Goal: Transaction & Acquisition: Purchase product/service

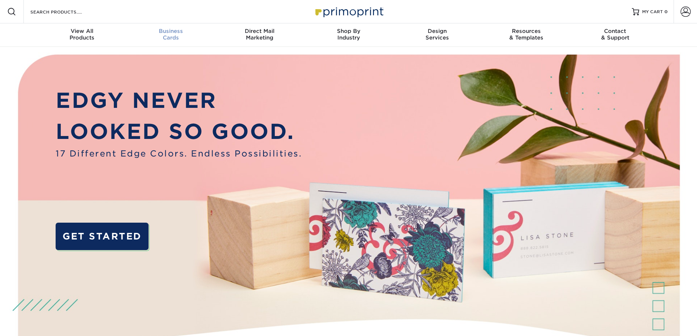
click at [154, 36] on div "Business Cards" at bounding box center [170, 34] width 89 height 13
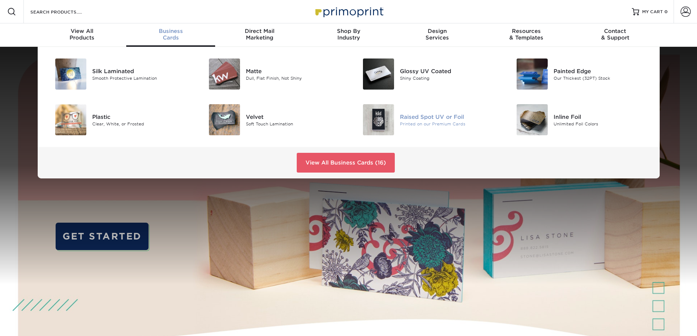
click at [429, 117] on div "Raised Spot UV or Foil" at bounding box center [448, 117] width 97 height 8
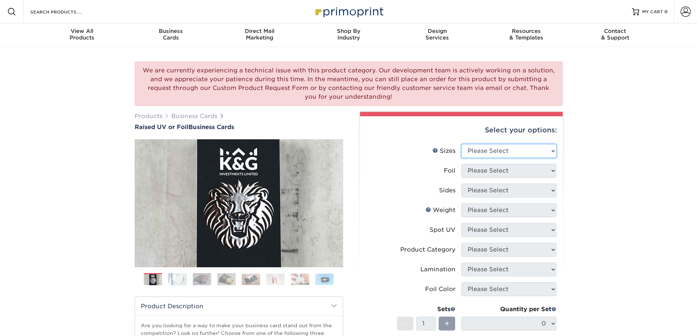
click at [492, 155] on select "Please Select 2" x 3.5" - Standard" at bounding box center [508, 151] width 95 height 14
select select "2.00x3.50"
click at [461, 144] on select "Please Select 2" x 3.5" - Standard" at bounding box center [508, 151] width 95 height 14
click at [492, 172] on select "Please Select No Yes" at bounding box center [508, 171] width 95 height 14
select select "1"
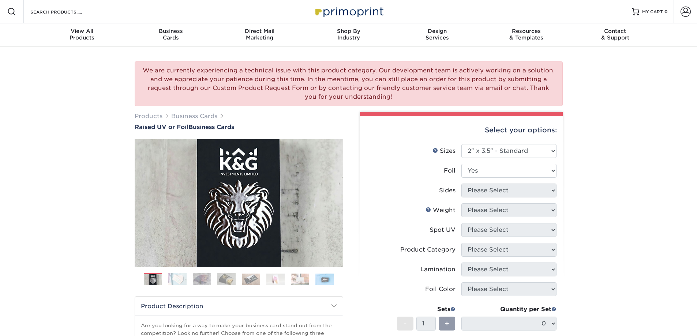
click at [461, 164] on select "Please Select No Yes" at bounding box center [508, 171] width 95 height 14
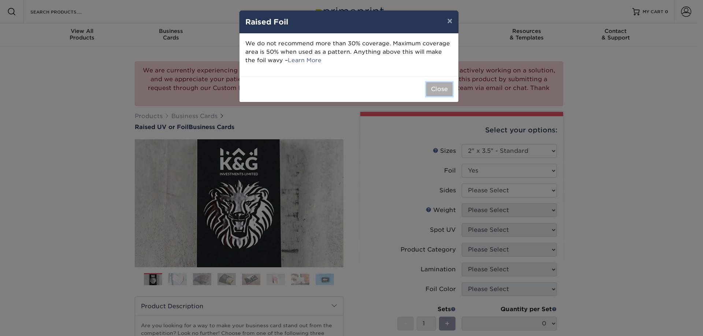
click at [444, 95] on button "Close" at bounding box center [439, 89] width 26 height 14
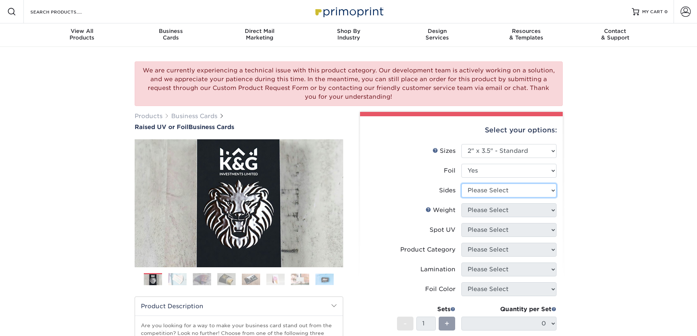
click at [513, 195] on select "Please Select Print Both Sides - Foil Both Sides Print Both Sides - Foil Front …" at bounding box center [508, 191] width 95 height 14
select select "a75ac2f1-9911-48d6-841d-245b5ac08f27"
click at [461, 184] on select "Please Select Print Both Sides - Foil Both Sides Print Both Sides - Foil Front …" at bounding box center [508, 191] width 95 height 14
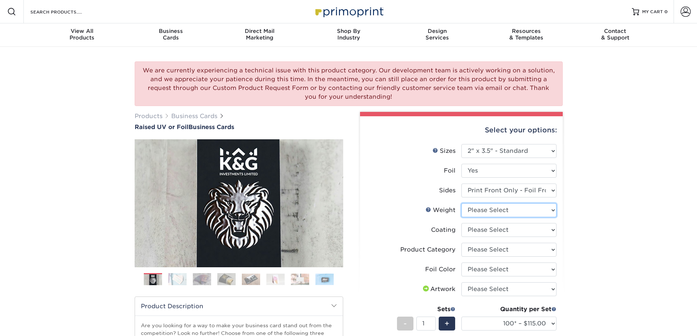
click at [519, 212] on select "Please Select 16PT" at bounding box center [508, 210] width 95 height 14
select select "16PT"
click at [461, 203] on select "Please Select 16PT" at bounding box center [508, 210] width 95 height 14
click at [509, 229] on select at bounding box center [508, 230] width 95 height 14
select select "3e7618de-abca-4bda-9f97-8b9129e913d8"
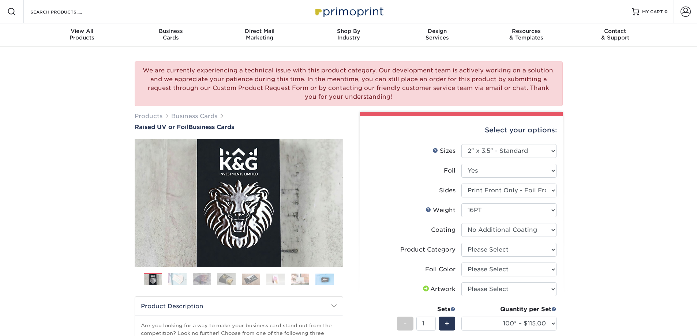
click at [461, 223] on select at bounding box center [508, 230] width 95 height 14
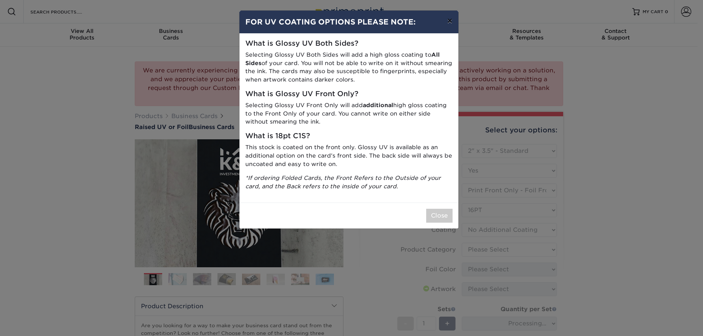
click at [450, 23] on button "×" at bounding box center [449, 21] width 17 height 20
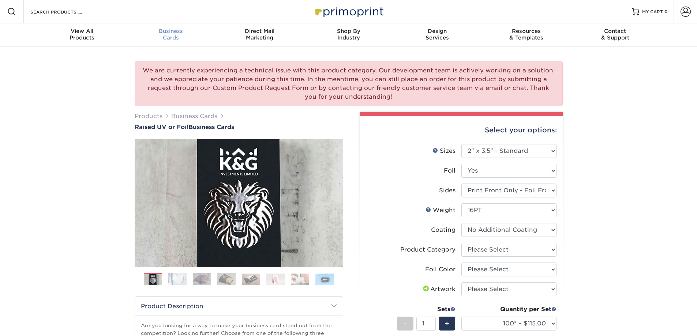
click at [172, 33] on span "Business" at bounding box center [170, 31] width 89 height 7
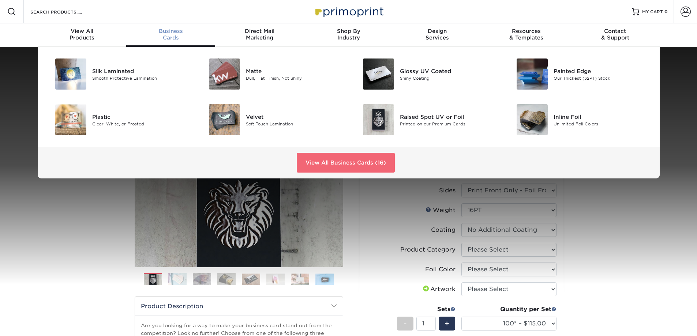
click at [352, 163] on link "View All Business Cards (16)" at bounding box center [346, 163] width 98 height 20
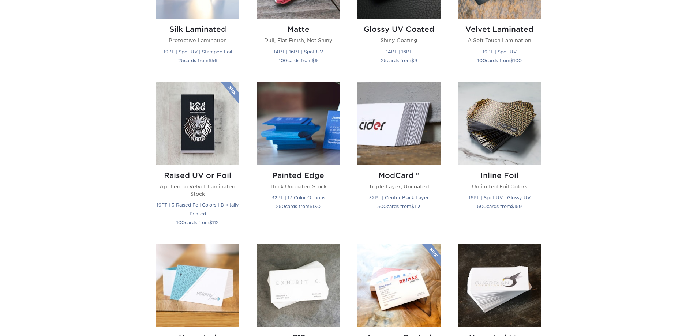
scroll to position [329, 0]
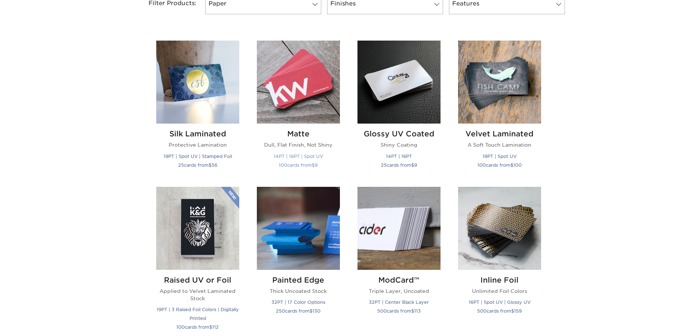
click at [313, 147] on p "Dull, Flat Finish, Not Shiny" at bounding box center [298, 144] width 83 height 7
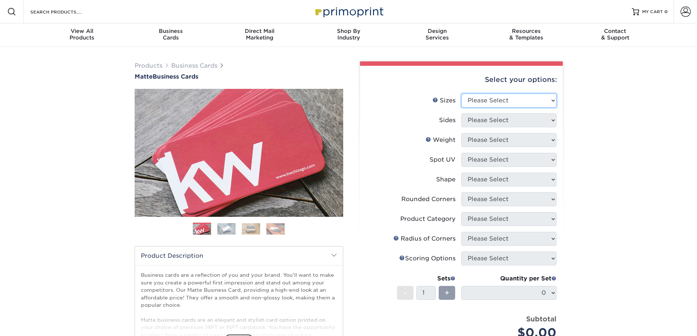
click at [495, 101] on select "Please Select 1.5" x 3.5" - Mini 1.75" x 3.5" - Mini 2" x 2" - Square 2" x 3" -…" at bounding box center [508, 101] width 95 height 14
select select "2.00x3.50"
click at [461, 94] on select "Please Select 1.5" x 3.5" - Mini 1.75" x 3.5" - Mini 2" x 2" - Square 2" x 3" -…" at bounding box center [508, 101] width 95 height 14
click at [489, 121] on select "Please Select Print Both Sides Print Front Only" at bounding box center [508, 120] width 95 height 14
select select "32d3c223-f82c-492b-b915-ba065a00862f"
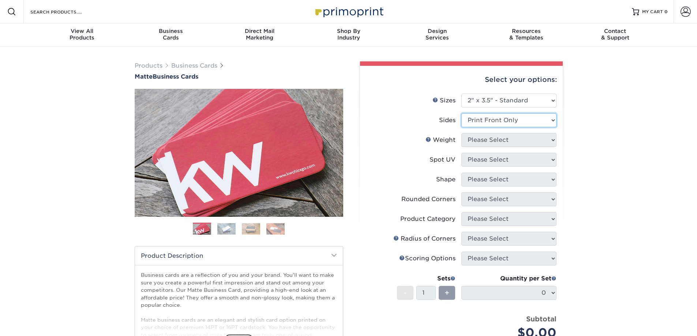
click at [461, 113] on select "Please Select Print Both Sides Print Front Only" at bounding box center [508, 120] width 95 height 14
click at [487, 142] on select "Please Select 16PT 14PT" at bounding box center [508, 140] width 95 height 14
select select "16PT"
click at [461, 133] on select "Please Select 16PT 14PT" at bounding box center [508, 140] width 95 height 14
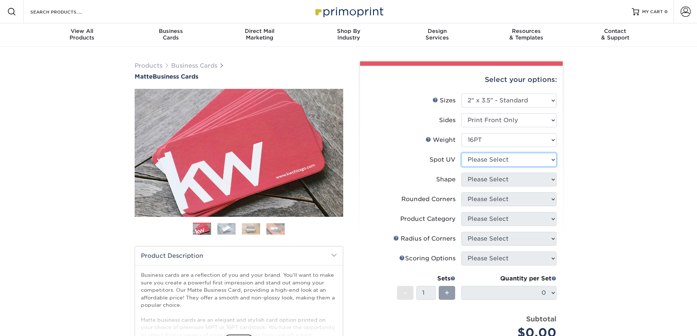
click at [486, 160] on select "Please Select No Spot UV Front Only" at bounding box center [508, 160] width 95 height 14
click at [461, 153] on select "Please Select No Spot UV Front Only" at bounding box center [508, 160] width 95 height 14
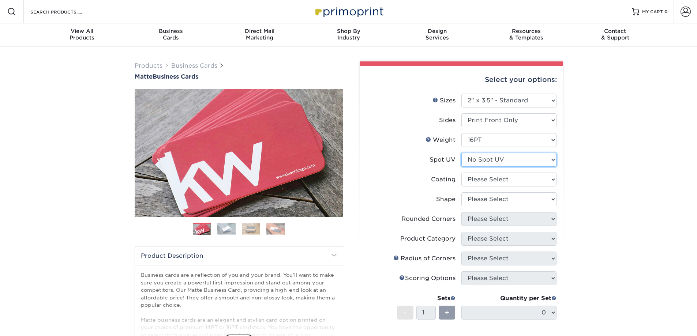
click at [494, 159] on select "Please Select No Spot UV Front Only" at bounding box center [508, 160] width 95 height 14
select select "1"
click at [461, 153] on select "Please Select No Spot UV Front Only" at bounding box center [508, 160] width 95 height 14
click at [494, 183] on select at bounding box center [508, 180] width 95 height 14
select select "121bb7b5-3b4d-429f-bd8d-bbf80e953313"
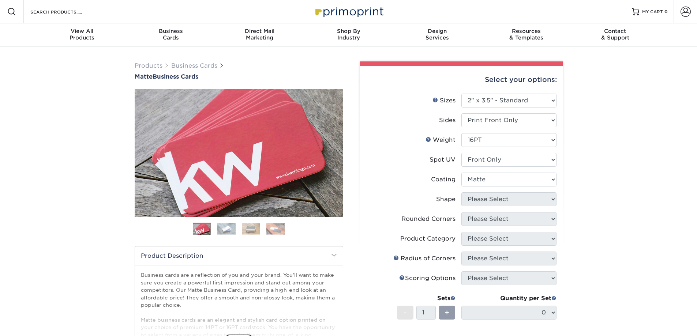
click at [461, 173] on select at bounding box center [508, 180] width 95 height 14
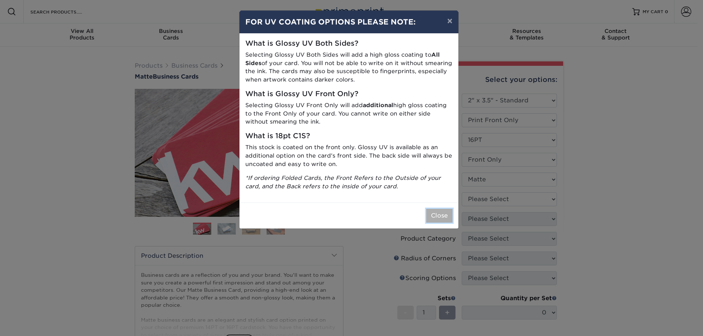
click at [442, 209] on button "Close" at bounding box center [439, 216] width 26 height 14
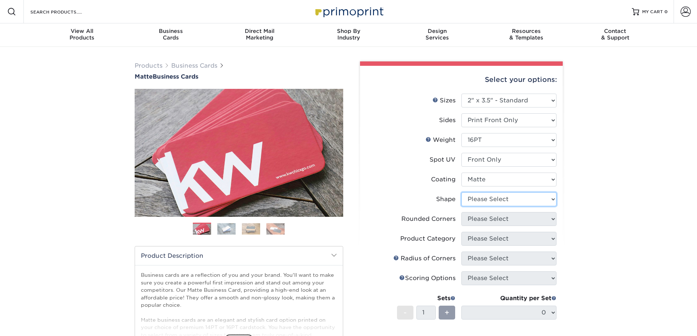
click at [516, 198] on select "Please Select Standard" at bounding box center [508, 199] width 95 height 14
select select "standard"
click at [461, 192] on select "Please Select Standard" at bounding box center [508, 199] width 95 height 14
click at [509, 218] on select "Please Select Yes - Round 2 Corners Yes - Round 4 Corners No" at bounding box center [508, 219] width 95 height 14
select select "7672df9e-0e0a-464d-8e1f-920c575e4da3"
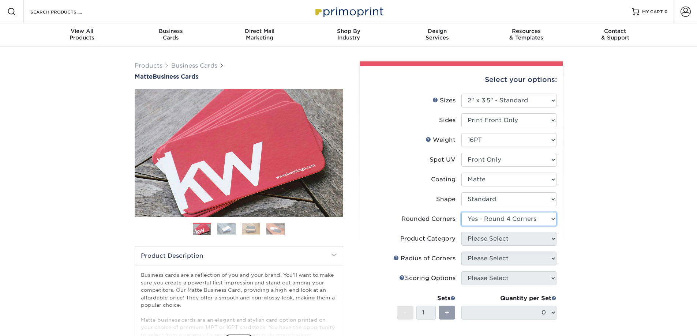
click at [461, 212] on select "Please Select Yes - Round 2 Corners Yes - Round 4 Corners No" at bounding box center [508, 219] width 95 height 14
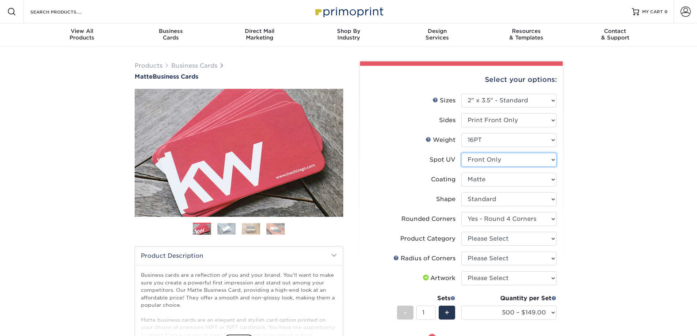
click at [514, 164] on select "Please Select No Spot UV Front Only" at bounding box center [508, 160] width 95 height 14
select select "3"
click at [461, 153] on select "Please Select No Spot UV Front Only" at bounding box center [508, 160] width 95 height 14
select select "-1"
select select
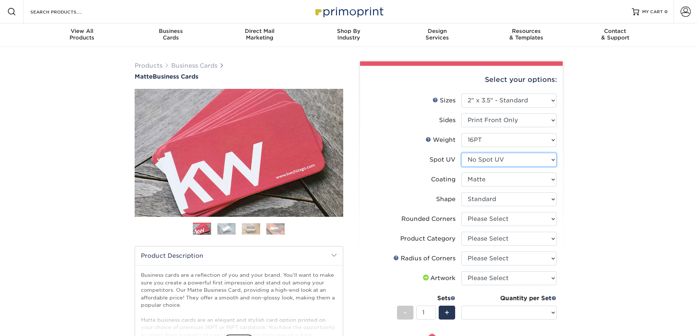
select select "-1"
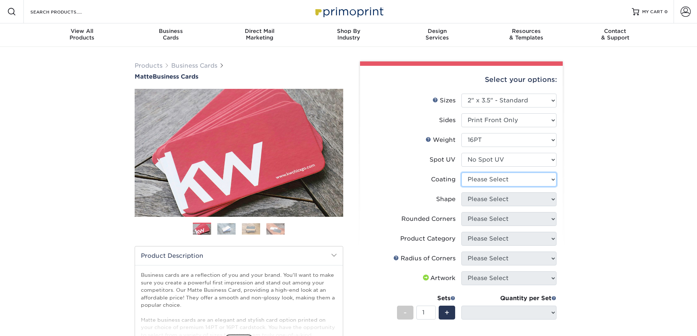
click at [532, 181] on select at bounding box center [508, 180] width 95 height 14
select select "121bb7b5-3b4d-429f-bd8d-bbf80e953313"
click at [461, 173] on select at bounding box center [508, 180] width 95 height 14
select select
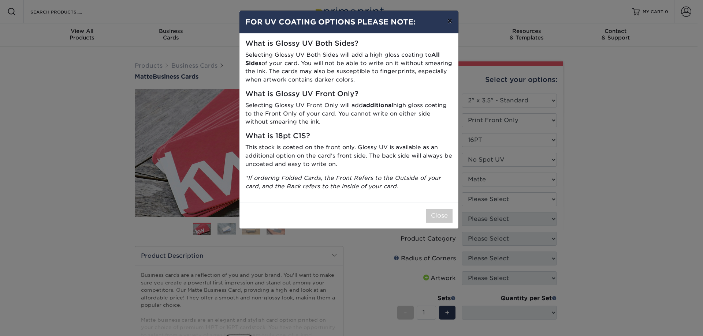
click at [454, 24] on button "×" at bounding box center [449, 21] width 17 height 20
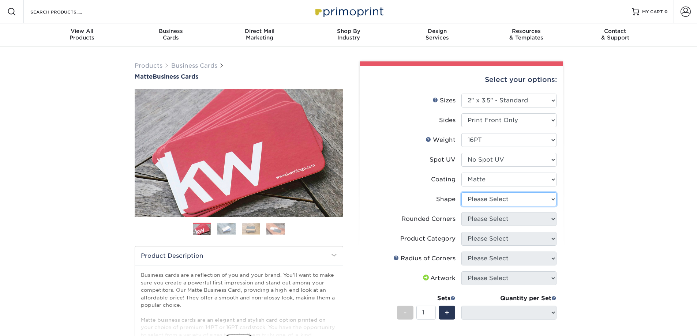
click at [540, 204] on select "Please Select Standard Oval" at bounding box center [508, 199] width 95 height 14
select select "standard"
click at [461, 192] on select "Please Select Standard Oval" at bounding box center [508, 199] width 95 height 14
select select
click at [533, 218] on select "Please Select Yes - Round 2 Corners Yes - Round 4 Corners No" at bounding box center [508, 219] width 95 height 14
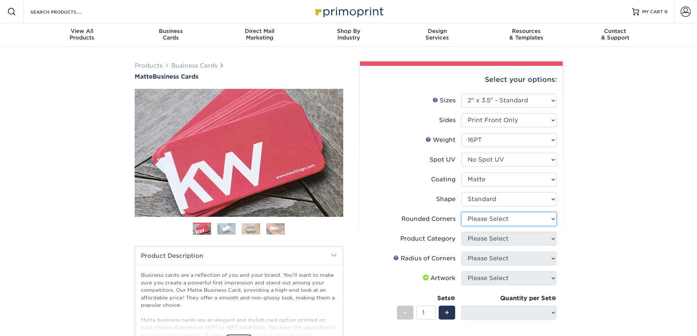
select select "7672df9e-0e0a-464d-8e1f-920c575e4da3"
click at [461, 212] on select "Please Select Yes - Round 2 Corners Yes - Round 4 Corners No" at bounding box center [508, 219] width 95 height 14
select select "-1"
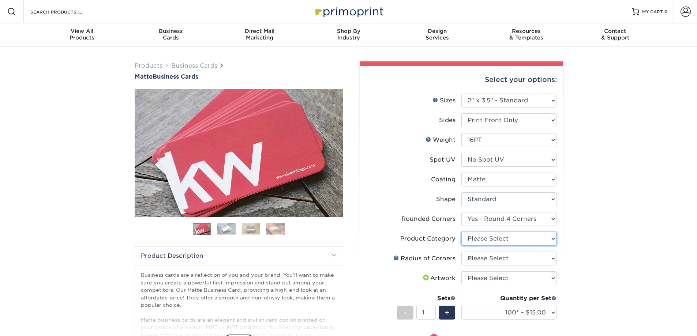
click at [528, 242] on select "Please Select Business Cards" at bounding box center [508, 239] width 95 height 14
select select "3b5148f1-0588-4f88-a218-97bcfdce65c1"
click at [461, 232] on select "Please Select Business Cards" at bounding box center [508, 239] width 95 height 14
click at [523, 261] on select "Please Select Rounded 1/8" Rounded 1/4"" at bounding box center [508, 259] width 95 height 14
select select "479fbfe7-6a0c-4895-8c9a-81739b7486c9"
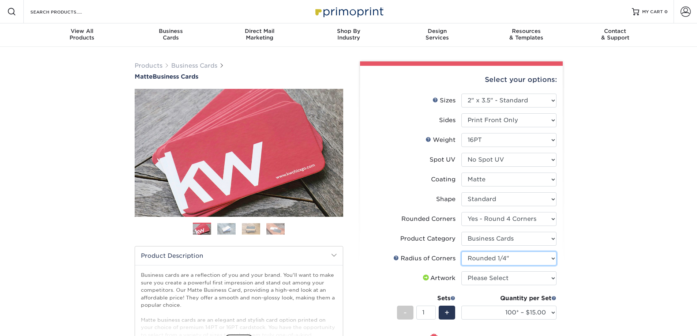
click at [461, 252] on select "Please Select Rounded 1/8" Rounded 1/4"" at bounding box center [508, 259] width 95 height 14
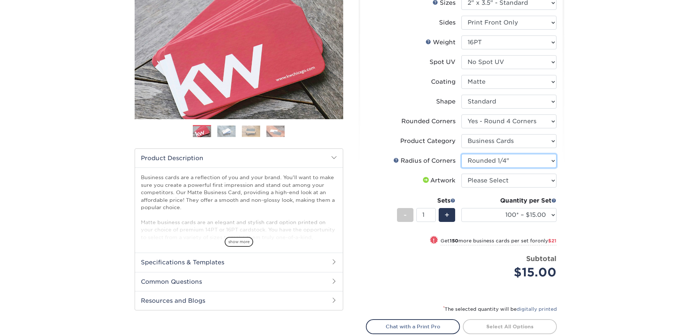
scroll to position [110, 0]
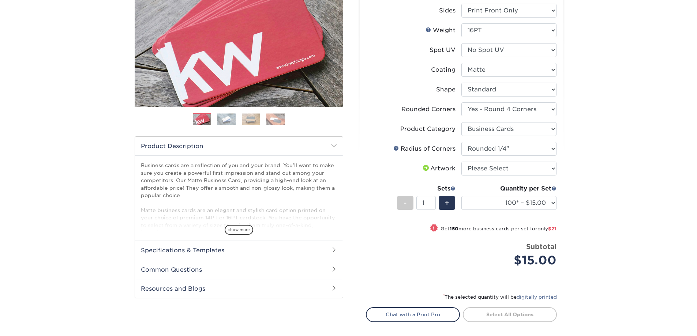
click at [590, 247] on div "Products Business Cards Matte Business Cards Previous Next 100 $ 9" at bounding box center [348, 165] width 697 height 456
click at [533, 206] on select "100* – $15.00 250* – $36.00 500 – $72.00 1000 – $89.00 2500 – $154.00 5000 – $2…" at bounding box center [508, 203] width 95 height 14
click at [474, 289] on div "Select your options: Sizes Help Sizes Please Select 1.5" x 3.5" - Mini 1.75" x …" at bounding box center [461, 164] width 203 height 416
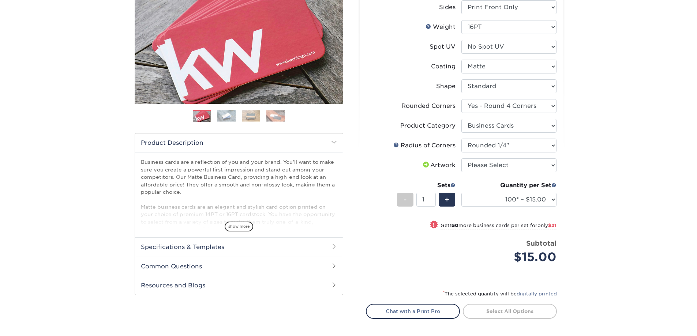
scroll to position [73, 0]
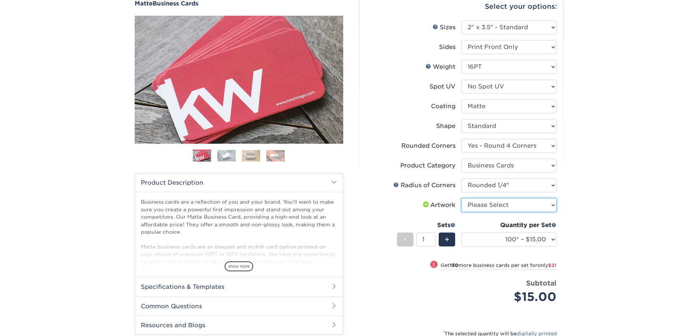
click at [540, 207] on select "Please Select I will upload files I need a design - $100" at bounding box center [508, 205] width 95 height 14
select select "upload"
click at [461, 198] on select "Please Select I will upload files I need a design - $100" at bounding box center [508, 205] width 95 height 14
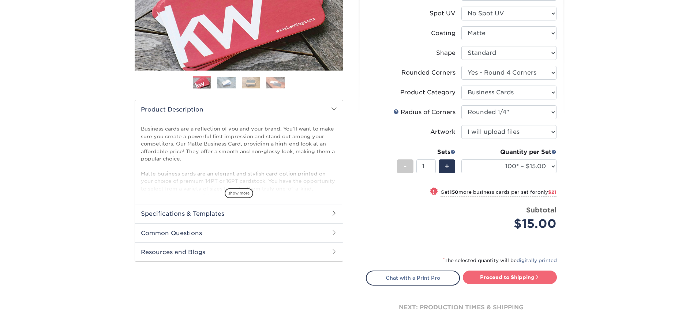
click at [535, 272] on link "Proceed to Shipping" at bounding box center [510, 277] width 94 height 13
type input "Set 1"
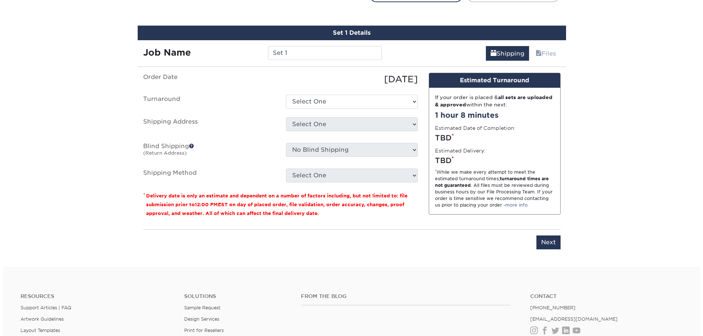
scroll to position [437, 0]
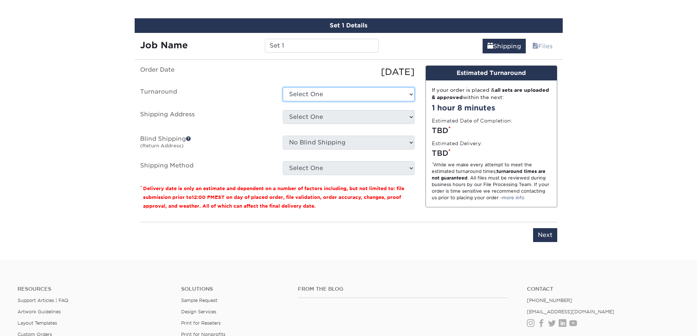
click at [396, 96] on select "Select One 2-4 Business Days 2 Day Next Business Day" at bounding box center [349, 94] width 132 height 14
select select "cf13d58e-b508-467c-893f-e264db063e87"
click at [283, 87] on select "Select One 2-4 Business Days 2 Day Next Business Day" at bounding box center [349, 94] width 132 height 14
click at [384, 116] on select "Select One + Add New Address - Login" at bounding box center [349, 117] width 132 height 14
select select "newaddress"
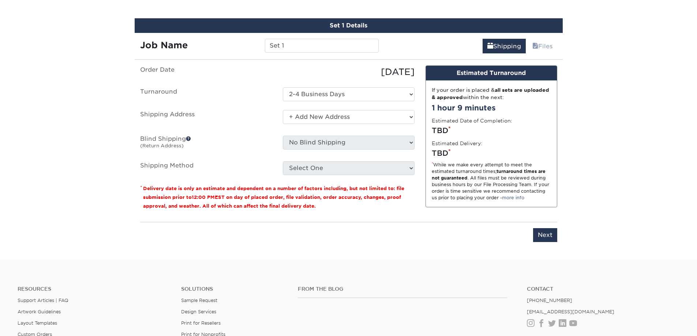
click at [283, 110] on select "Select One + Add New Address - Login" at bounding box center [349, 117] width 132 height 14
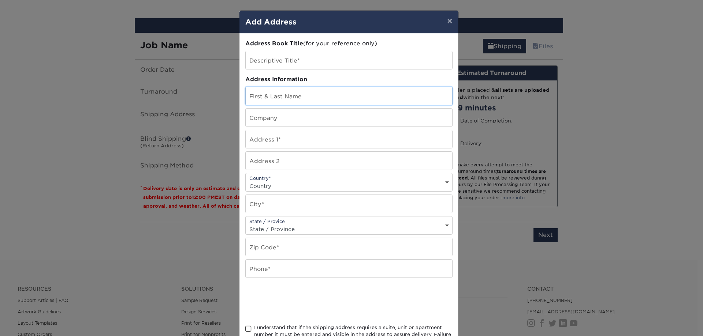
click at [340, 98] on input "text" at bounding box center [349, 96] width 206 height 18
type input "[PERSON_NAME]"
type input "[STREET_ADDRESS]"
select select "US"
type input "Manhasset"
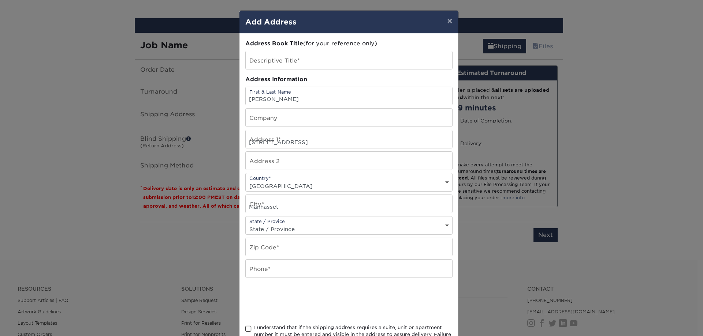
select select "NY"
type input "11030"
type input "9177419954"
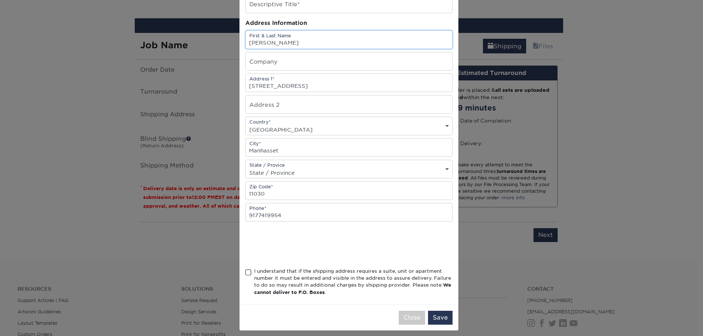
scroll to position [61, 0]
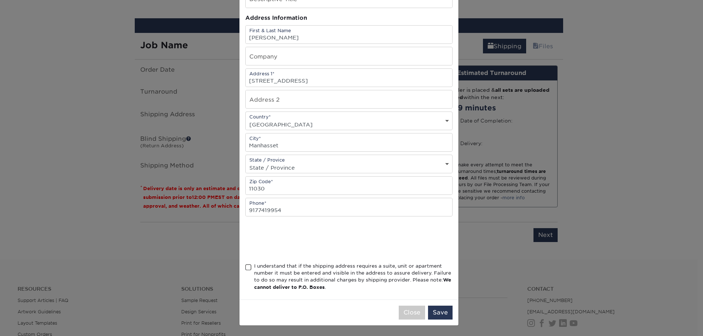
click at [245, 268] on span at bounding box center [248, 267] width 6 height 7
click at [0, 0] on input "I understand that if the shipping address requires a suite, unit or apartment n…" at bounding box center [0, 0] width 0 height 0
click at [435, 312] on button "Save" at bounding box center [440, 313] width 25 height 14
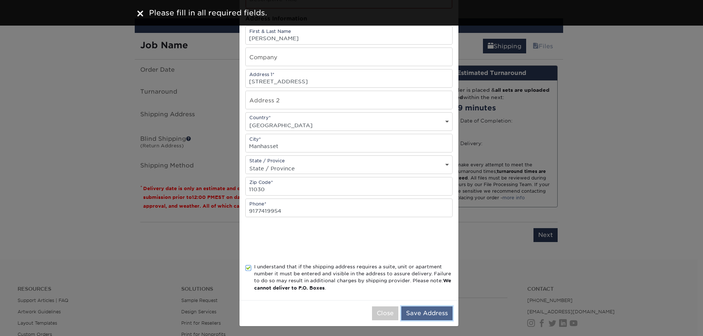
click at [436, 312] on button "Save Address" at bounding box center [426, 314] width 51 height 14
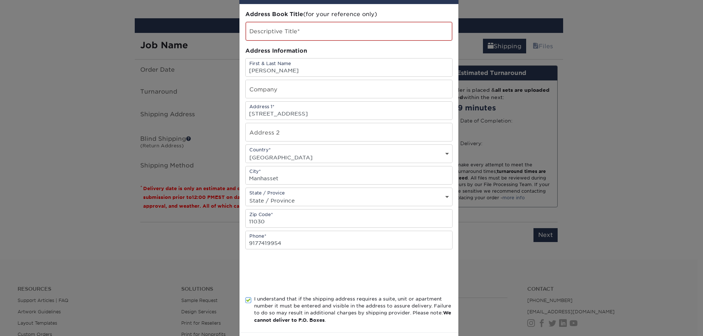
scroll to position [0, 0]
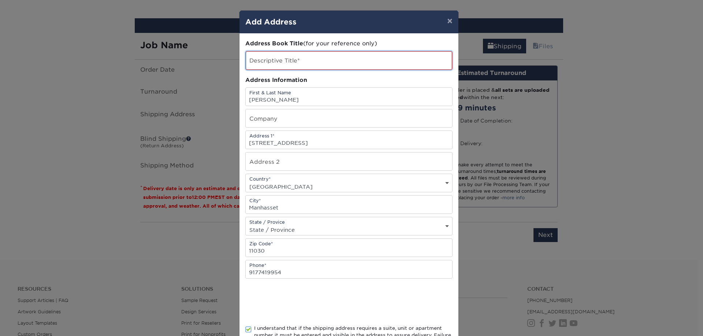
click at [333, 66] on input "text" at bounding box center [349, 60] width 206 height 19
type input "Ace"
click at [592, 132] on div "× Add Address Address Book Title (for your reference only) Descriptive Title* A…" at bounding box center [351, 168] width 703 height 336
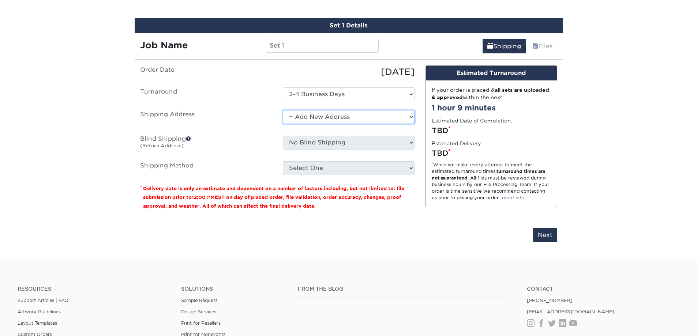
click at [393, 114] on select "Select One + Add New Address - Login" at bounding box center [349, 117] width 132 height 14
click at [283, 110] on select "Select One + Add New Address - Login" at bounding box center [349, 117] width 132 height 14
click at [386, 120] on select "Select One + Add New Address - Login" at bounding box center [349, 117] width 132 height 14
select select "newaddress"
click at [283, 110] on select "Select One + Add New Address - Login" at bounding box center [349, 117] width 132 height 14
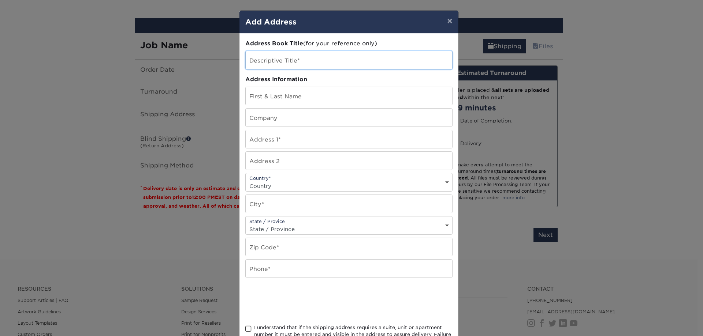
click at [340, 64] on input "text" at bounding box center [349, 60] width 206 height 18
type input "Ace"
click at [347, 94] on input "text" at bounding box center [349, 96] width 206 height 18
type input "[PERSON_NAME]"
type input "[STREET_ADDRESS]"
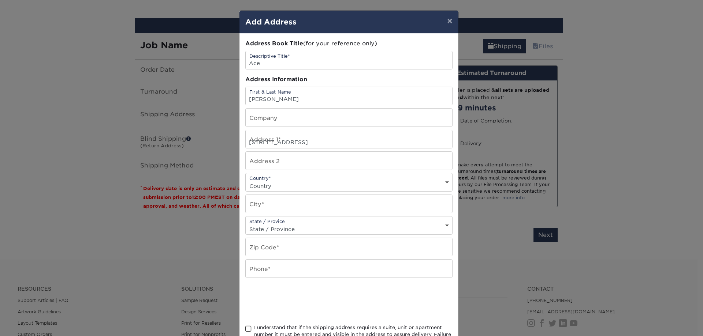
select select "US"
type input "Manhasset"
select select "NY"
type input "11030"
type input "9177419954"
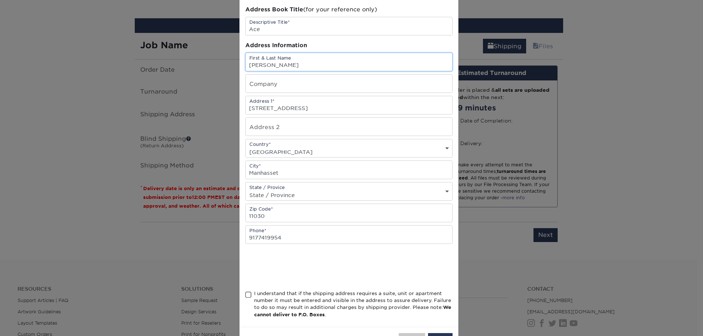
scroll to position [61, 0]
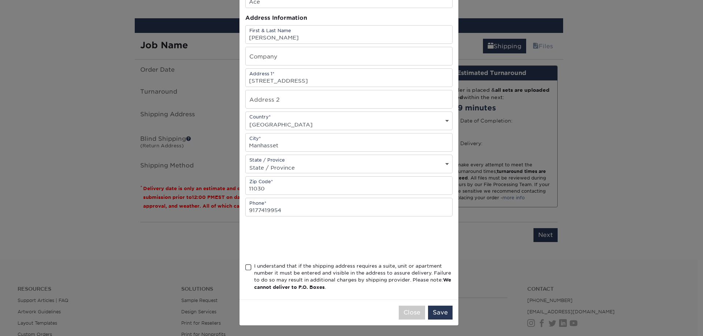
click at [245, 268] on span at bounding box center [248, 267] width 6 height 7
click at [0, 0] on input "I understand that if the shipping address requires a suite, unit or apartment n…" at bounding box center [0, 0] width 0 height 0
click at [436, 308] on button "Save" at bounding box center [440, 313] width 25 height 14
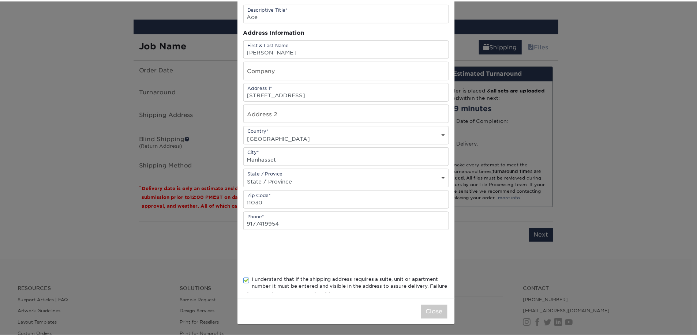
scroll to position [0, 0]
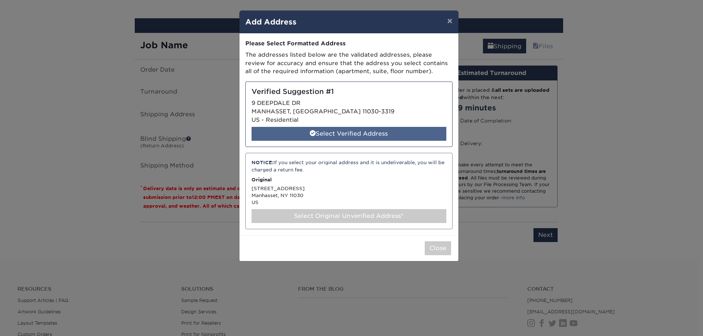
click at [409, 136] on div "Select Verified Address" at bounding box center [348, 134] width 195 height 14
select select "285262"
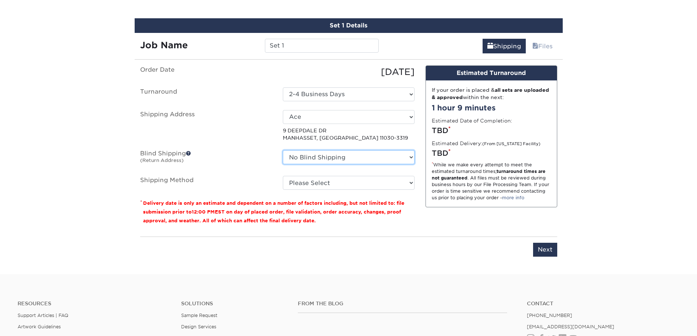
click at [389, 156] on select "No Blind Shipping + Add New Address" at bounding box center [349, 157] width 132 height 14
click at [388, 155] on select "No Blind Shipping + Add New Address" at bounding box center [349, 157] width 132 height 14
click at [395, 183] on select "Please Select Ground Shipping (+$7.84) 3 Day Shipping Service (+$20.04) 2 Day A…" at bounding box center [349, 183] width 132 height 14
select select "03"
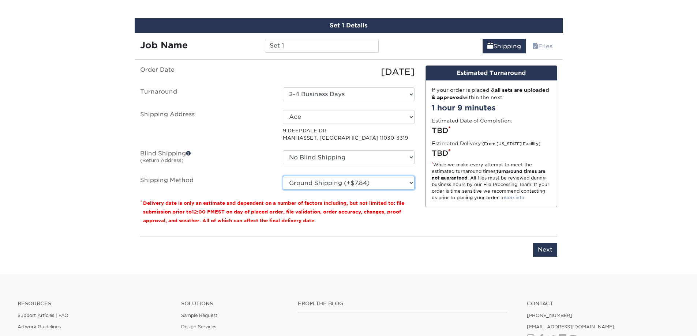
click at [283, 176] on select "Please Select Ground Shipping (+$7.84) 3 Day Shipping Service (+$20.04) 2 Day A…" at bounding box center [349, 183] width 132 height 14
